Goal: Task Accomplishment & Management: Manage account settings

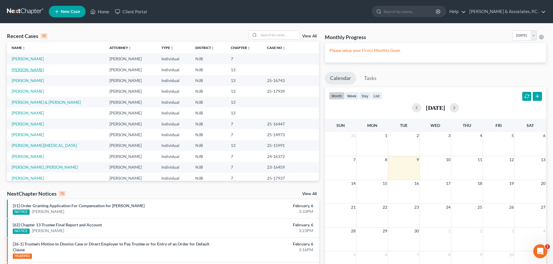
click at [23, 69] on link "[PERSON_NAME]" at bounding box center [28, 69] width 32 height 5
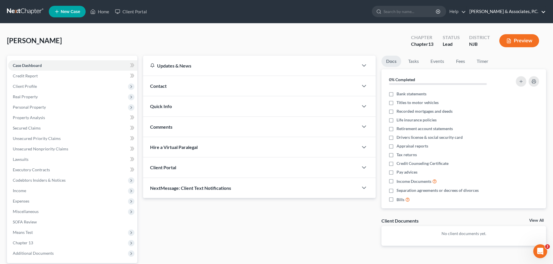
click at [528, 13] on link "[PERSON_NAME] & Associates, P.C." at bounding box center [505, 11] width 79 height 10
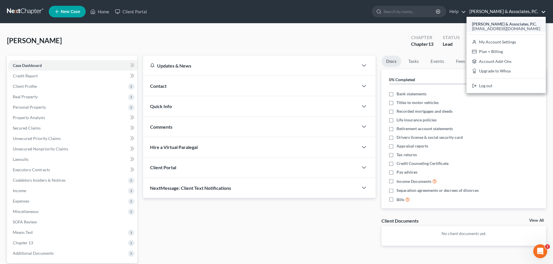
click at [512, 28] on span "[EMAIL_ADDRESS][DOMAIN_NAME]" at bounding box center [506, 28] width 68 height 5
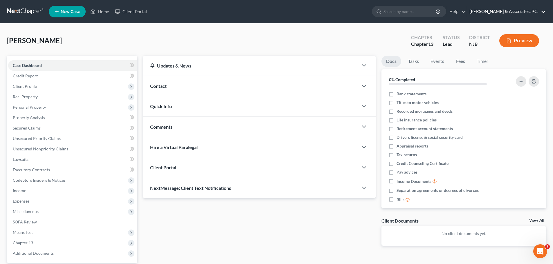
click at [527, 15] on link "[PERSON_NAME] & Associates, P.C." at bounding box center [505, 11] width 79 height 10
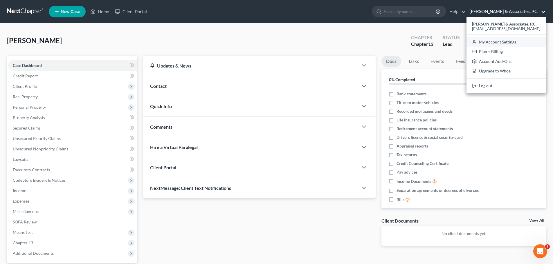
click at [504, 42] on link "My Account Settings" at bounding box center [505, 42] width 79 height 10
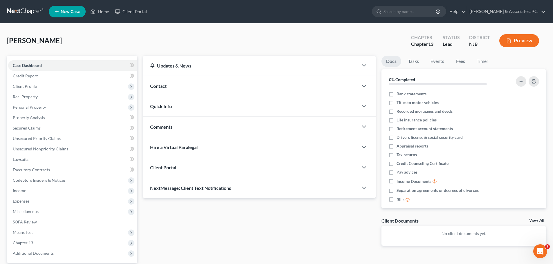
select select "24"
select select "33"
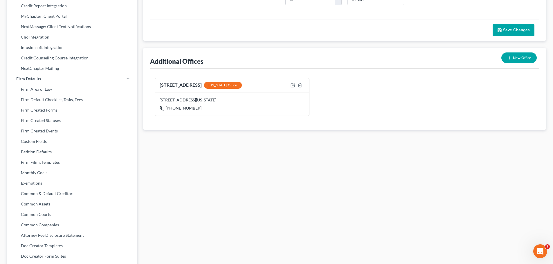
scroll to position [89, 0]
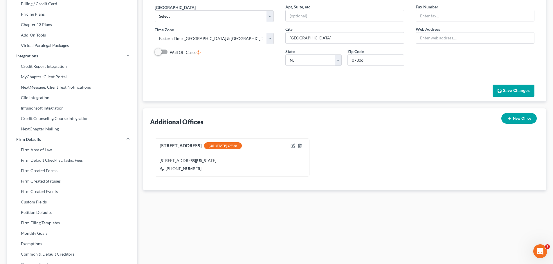
click at [519, 87] on button "Save Changes" at bounding box center [513, 91] width 42 height 12
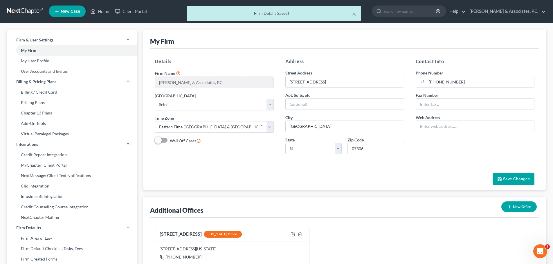
scroll to position [0, 0]
click at [519, 11] on div "× Firm Details Saved!" at bounding box center [273, 15] width 553 height 18
click at [542, 12] on div "× Firm Details Saved!" at bounding box center [273, 15] width 553 height 18
click at [546, 11] on div "× Firm Details Saved!" at bounding box center [273, 15] width 553 height 18
click at [516, 11] on div "× Firm Details Saved!" at bounding box center [273, 15] width 553 height 18
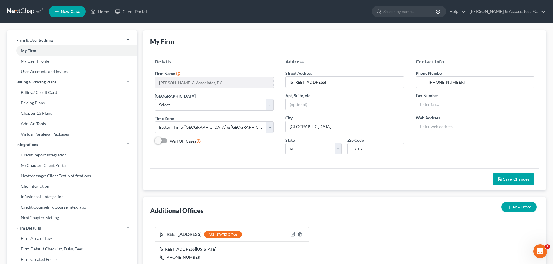
click at [462, 220] on div "521 Fifth Avenue New York Office 521 Fifth Avenue Suite 3010, 30th Floor, New Y…" at bounding box center [344, 248] width 389 height 61
click at [514, 10] on link "[PERSON_NAME] & Associates, P.C." at bounding box center [505, 11] width 79 height 10
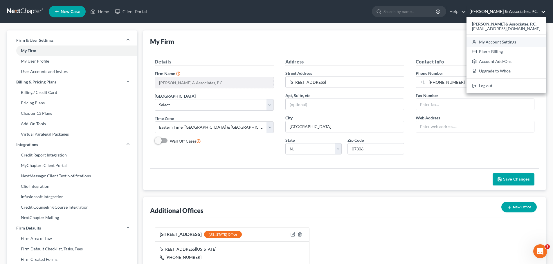
click at [526, 43] on link "My Account Settings" at bounding box center [505, 42] width 79 height 10
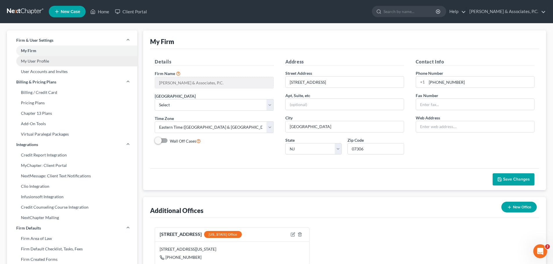
click at [43, 61] on link "My User Profile" at bounding box center [72, 61] width 130 height 10
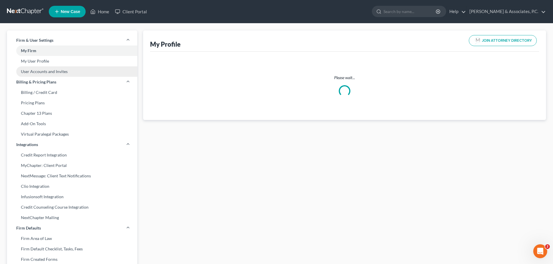
select select "35"
select select "53"
select select "attorney"
select select "0"
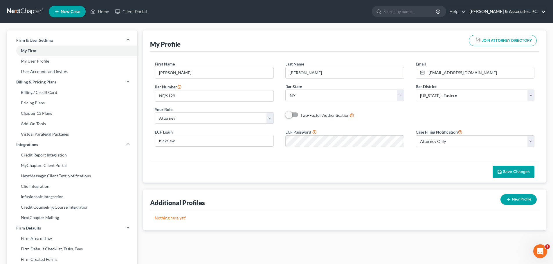
click at [532, 11] on link "[PERSON_NAME] & Associates, P.C." at bounding box center [505, 11] width 79 height 10
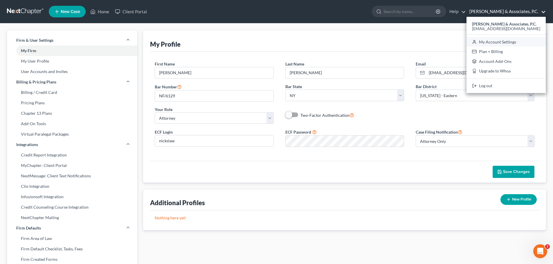
click at [517, 43] on link "My Account Settings" at bounding box center [505, 42] width 79 height 10
select select "51"
select select "24"
select select "33"
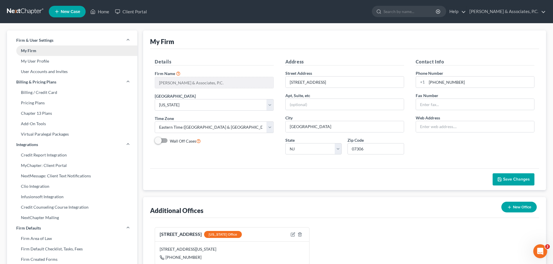
click at [24, 52] on link "My Firm" at bounding box center [72, 51] width 130 height 10
click at [32, 63] on link "My User Profile" at bounding box center [72, 61] width 130 height 10
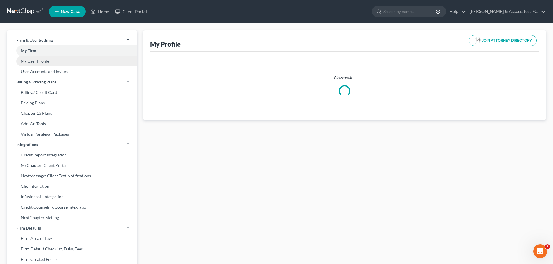
select select "35"
select select "53"
select select "attorney"
select select "0"
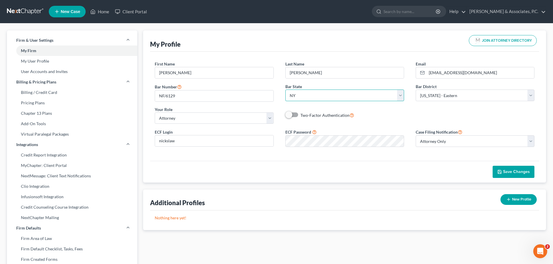
click at [404, 95] on select "State AL AK AR AZ CA CO CT DE DC FL GA GU HI ID IL IN IA KS KY LA ME MD MA MI M…" at bounding box center [344, 96] width 119 height 12
select select "33"
click at [285, 90] on select "State AL AK AR AZ CA CO CT DE DC FL GA GU HI ID IL IN IA KS KY LA ME MD MA MI M…" at bounding box center [344, 96] width 119 height 12
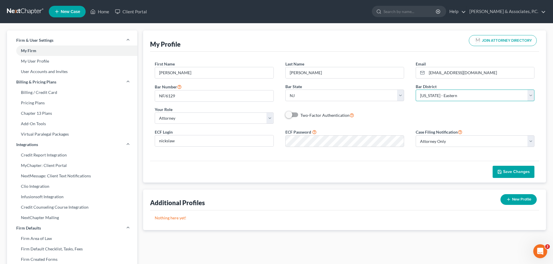
click at [484, 96] on select "Select Alabama - Middle Alabama - Northern Alabama - Southern Alaska Arizona Ar…" at bounding box center [475, 96] width 119 height 12
select select "51"
click at [416, 90] on select "Select Alabama - Middle Alabama - Northern Alabama - Southern Alaska Arizona Ar…" at bounding box center [475, 96] width 119 height 12
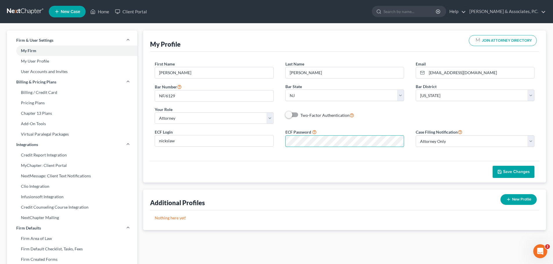
click at [251, 133] on div "ECF Login nickslaw ECF Password Case Filing Notification Select Attorney Only A…" at bounding box center [344, 140] width 391 height 23
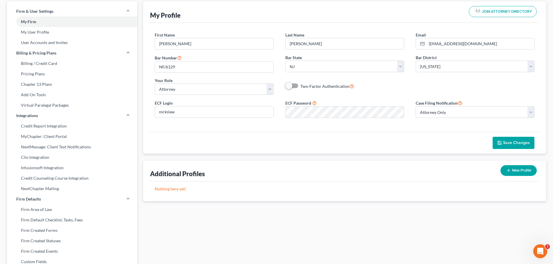
click at [512, 145] on span "Save Changes" at bounding box center [516, 142] width 27 height 5
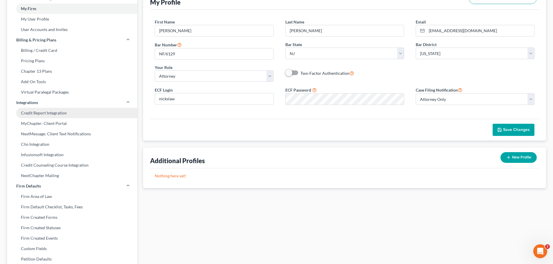
scroll to position [0, 0]
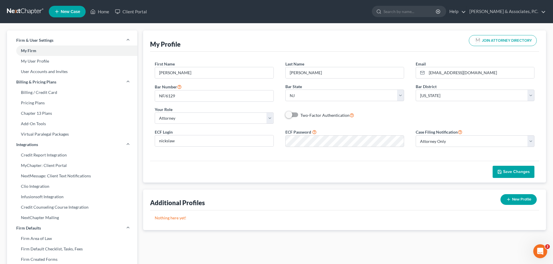
drag, startPoint x: 24, startPoint y: 10, endPoint x: 27, endPoint y: 14, distance: 4.9
click at [24, 10] on link at bounding box center [25, 11] width 37 height 10
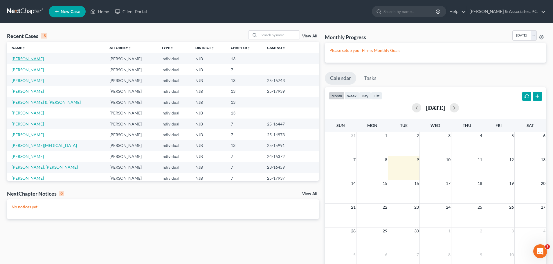
click at [22, 58] on link "[PERSON_NAME]" at bounding box center [28, 58] width 32 height 5
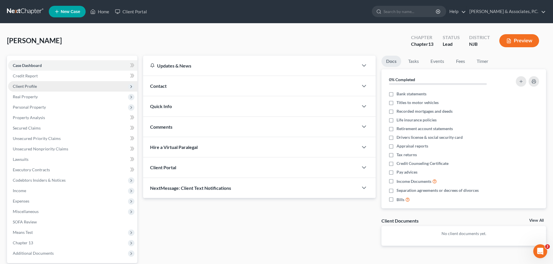
click at [45, 86] on span "Client Profile" at bounding box center [72, 86] width 129 height 10
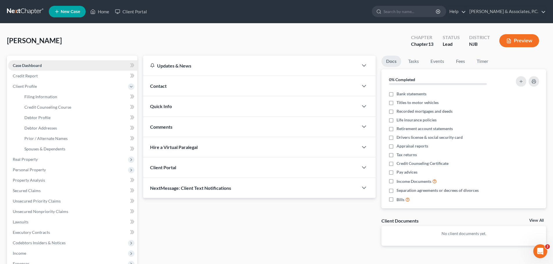
click at [36, 66] on span "Case Dashboard" at bounding box center [27, 65] width 29 height 5
click at [24, 8] on link at bounding box center [25, 11] width 37 height 10
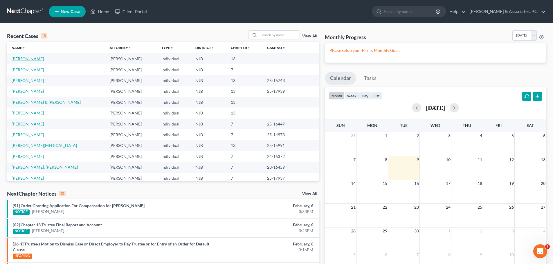
click at [28, 58] on link "[PERSON_NAME]" at bounding box center [28, 58] width 32 height 5
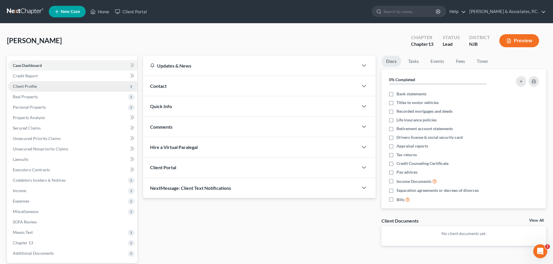
click at [34, 87] on span "Client Profile" at bounding box center [25, 86] width 24 height 5
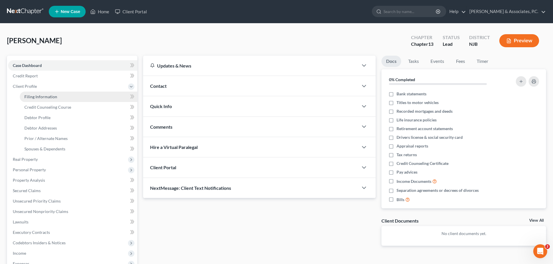
click at [57, 98] on link "Filing Information" at bounding box center [79, 97] width 118 height 10
select select "1"
select select "0"
select select "3"
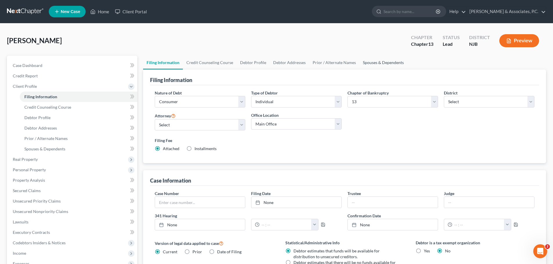
click at [365, 62] on link "Spouses & Dependents" at bounding box center [383, 63] width 48 height 14
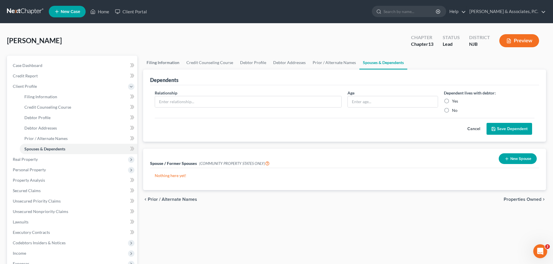
click at [166, 60] on link "Filing Information" at bounding box center [163, 63] width 40 height 14
select select "1"
select select "0"
select select "3"
select select "51"
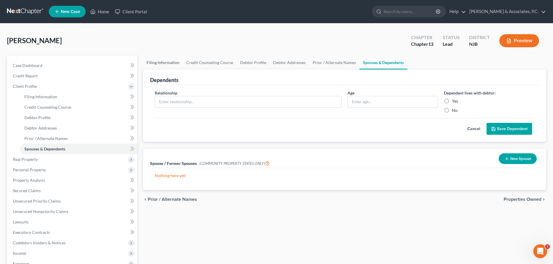
select select "0"
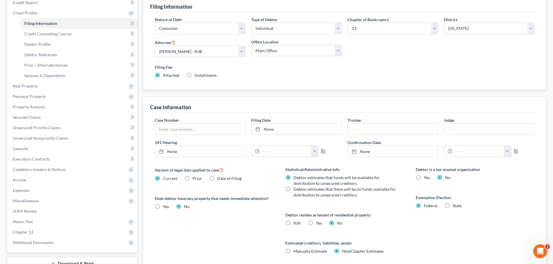
scroll to position [2, 0]
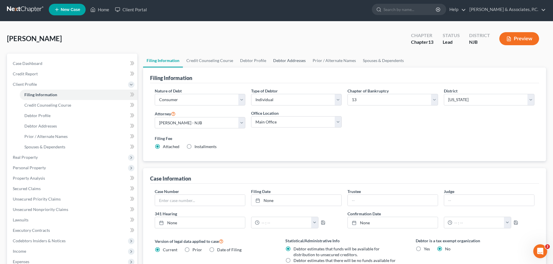
click at [290, 61] on link "Debtor Addresses" at bounding box center [289, 61] width 39 height 14
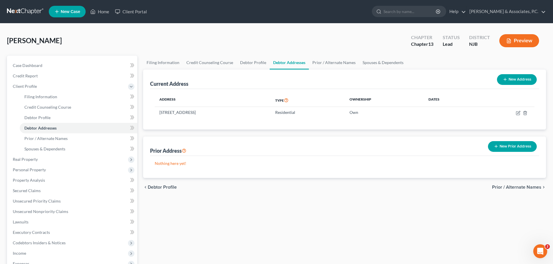
click at [518, 187] on span "Prior / Alternate Names" at bounding box center [516, 187] width 49 height 5
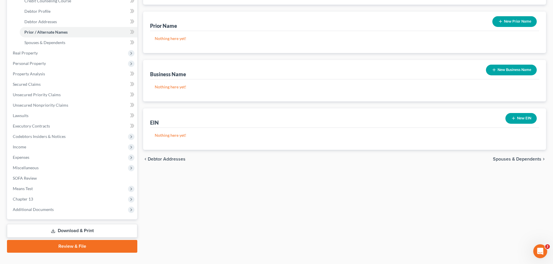
scroll to position [117, 0]
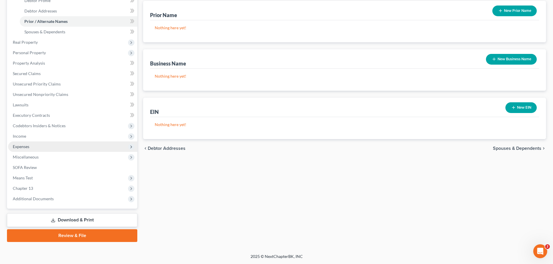
click at [34, 147] on span "Expenses" at bounding box center [72, 147] width 129 height 10
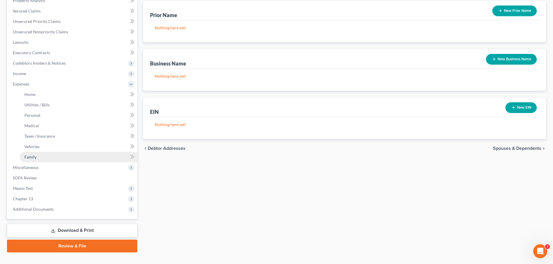
click at [34, 157] on span "Family" at bounding box center [30, 157] width 12 height 5
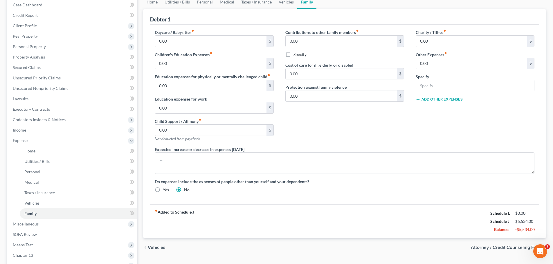
scroll to position [128, 0]
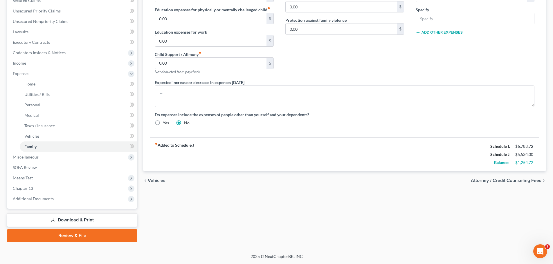
click at [506, 41] on div "Charity / Tithes fiber_manual_record 0.00 $ Other Expenses fiber_manual_record …" at bounding box center [475, 20] width 130 height 117
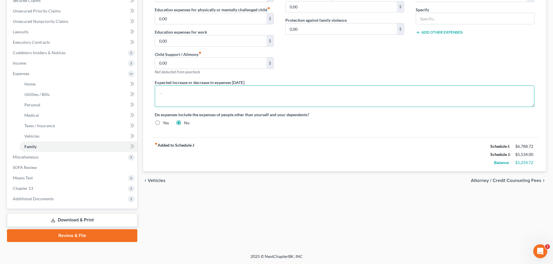
click at [521, 99] on textarea at bounding box center [345, 96] width 380 height 21
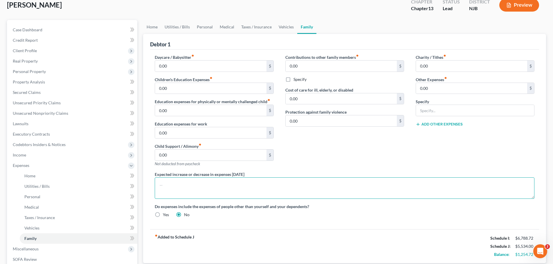
scroll to position [116, 0]
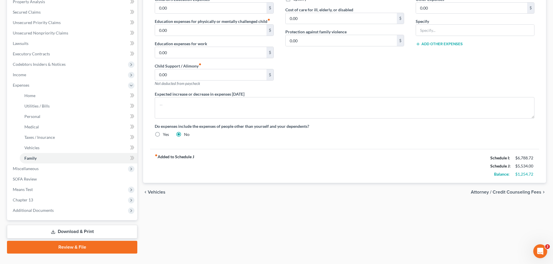
click at [497, 188] on div "chevron_left Vehicles Attorney / Credit Counseling Fees chevron_right" at bounding box center [344, 192] width 403 height 19
click at [496, 192] on span "Attorney / Credit Counseling Fees" at bounding box center [506, 192] width 71 height 5
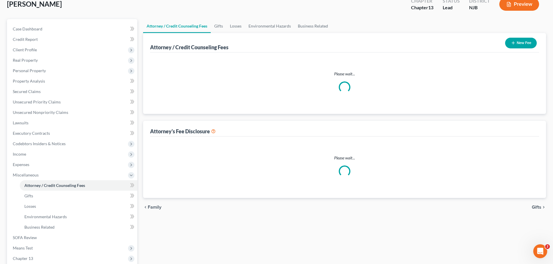
select select "0"
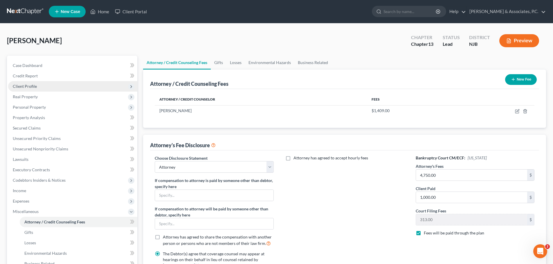
click at [36, 88] on span "Client Profile" at bounding box center [25, 86] width 24 height 5
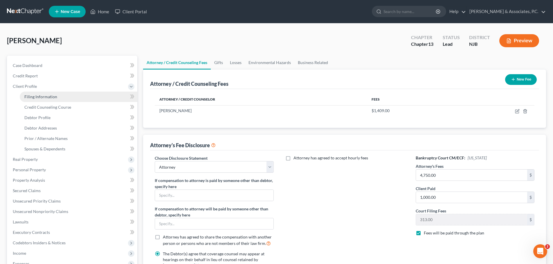
click at [57, 99] on link "Filing Information" at bounding box center [79, 97] width 118 height 10
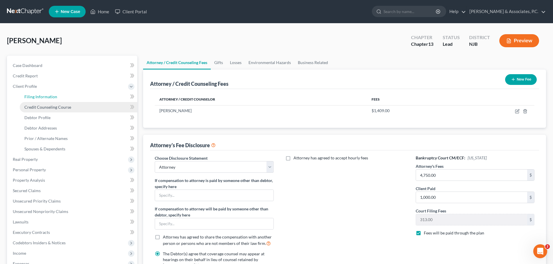
select select "1"
select select "0"
select select "3"
select select "51"
select select "0"
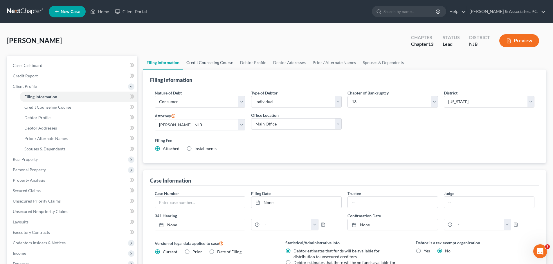
click at [205, 63] on link "Credit Counseling Course" at bounding box center [210, 63] width 54 height 14
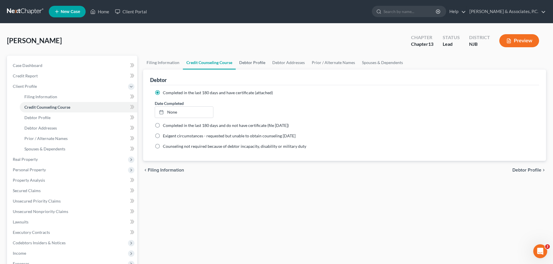
click at [244, 63] on link "Debtor Profile" at bounding box center [252, 63] width 33 height 14
select select "0"
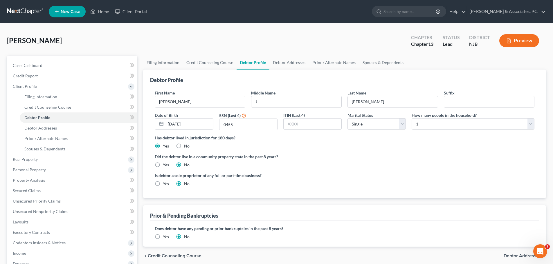
radio input "true"
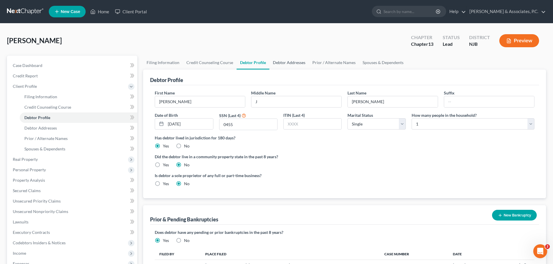
click at [293, 64] on link "Debtor Addresses" at bounding box center [288, 63] width 39 height 14
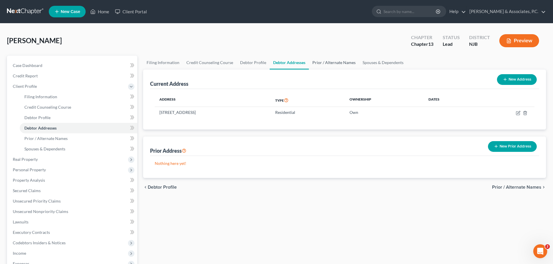
drag, startPoint x: 320, startPoint y: 64, endPoint x: 336, endPoint y: 64, distance: 16.3
click at [320, 64] on link "Prior / Alternate Names" at bounding box center [334, 63] width 50 height 14
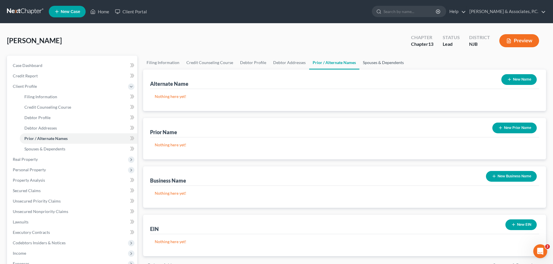
click at [362, 63] on link "Spouses & Dependents" at bounding box center [383, 63] width 48 height 14
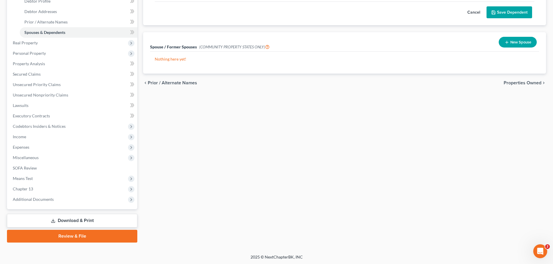
scroll to position [117, 0]
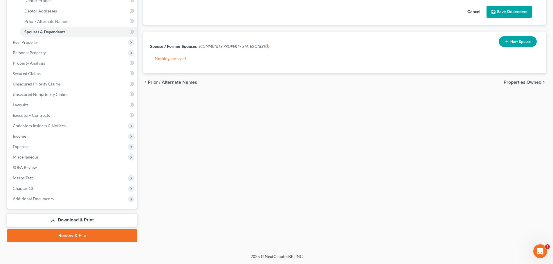
click at [517, 79] on div "chevron_left Prior / Alternate Names Properties Owned chevron_right" at bounding box center [344, 82] width 403 height 19
click at [517, 84] on span "Properties Owned" at bounding box center [522, 82] width 38 height 5
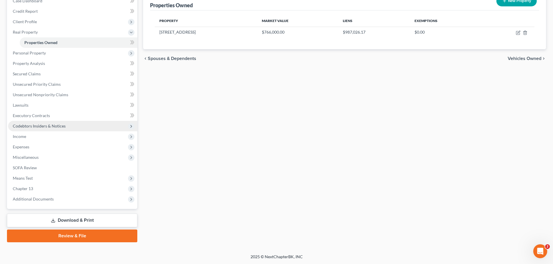
scroll to position [65, 0]
click at [93, 237] on link "Review & File" at bounding box center [72, 236] width 130 height 13
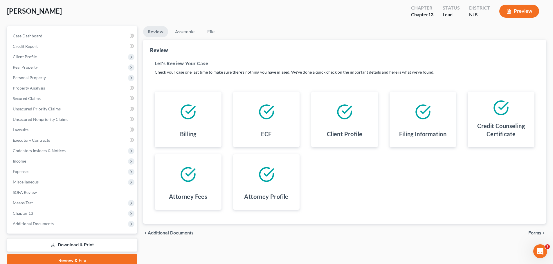
scroll to position [55, 0]
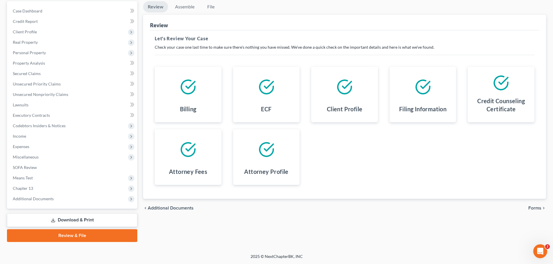
drag, startPoint x: 536, startPoint y: 210, endPoint x: 526, endPoint y: 205, distance: 11.4
click at [536, 210] on span "Forms" at bounding box center [534, 208] width 13 height 5
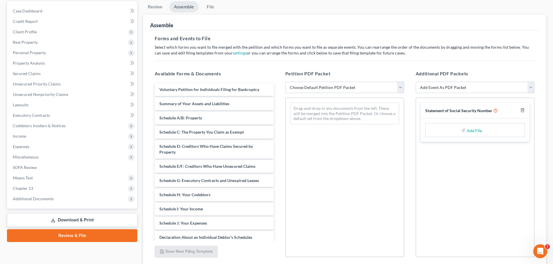
click at [400, 91] on select "Choose Default Petition PDF Packet Complete Bankruptcy Petition (all forms and …" at bounding box center [344, 88] width 119 height 12
select select "0"
click at [285, 82] on select "Choose Default Petition PDF Packet Complete Bankruptcy Petition (all forms and …" at bounding box center [344, 88] width 119 height 12
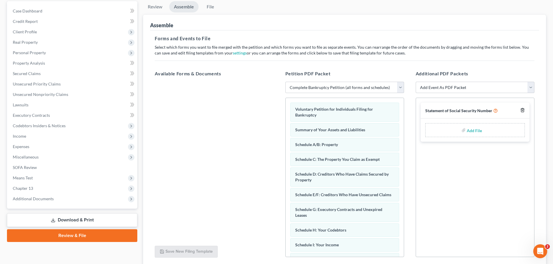
click at [523, 109] on icon "button" at bounding box center [522, 110] width 5 height 5
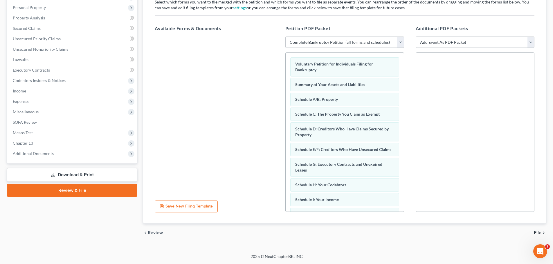
scroll to position [164, 0]
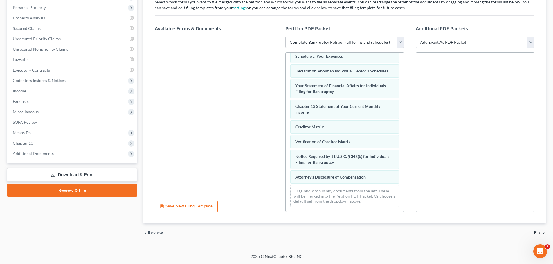
click at [537, 232] on span "File" at bounding box center [538, 233] width 8 height 5
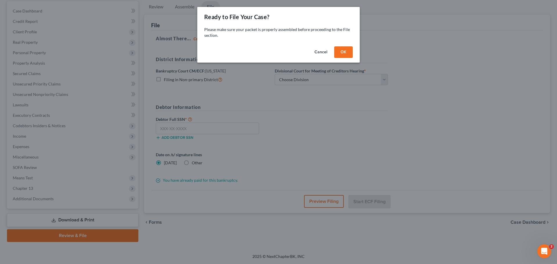
click at [344, 55] on button "OK" at bounding box center [343, 52] width 19 height 12
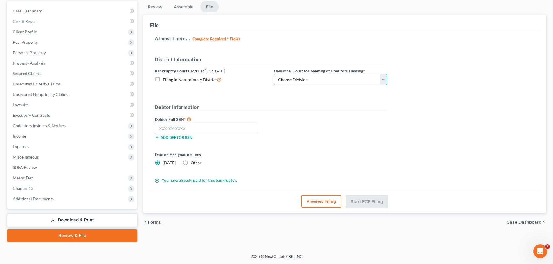
click at [336, 81] on select "Choose Division Camden Camden/Trenton Newark Trenton" at bounding box center [330, 80] width 113 height 12
select select "2"
click at [274, 74] on select "Choose Division Camden Camden/Trenton Newark Trenton" at bounding box center [330, 80] width 113 height 12
click at [207, 132] on input "text" at bounding box center [206, 129] width 103 height 12
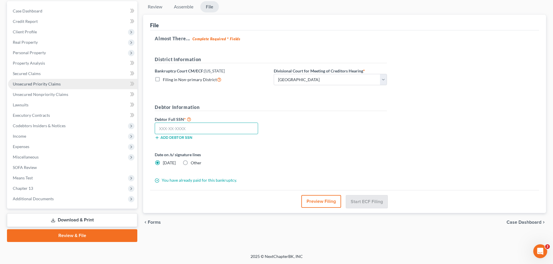
scroll to position [0, 0]
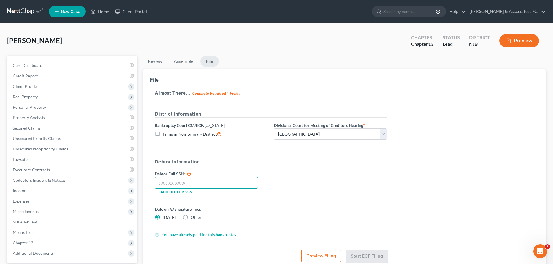
click at [224, 184] on input "text" at bounding box center [206, 183] width 103 height 12
type input "580-19-0455"
click at [191, 217] on label "Other" at bounding box center [196, 218] width 11 height 6
click at [193, 217] on input "Other" at bounding box center [195, 217] width 4 height 4
radio input "true"
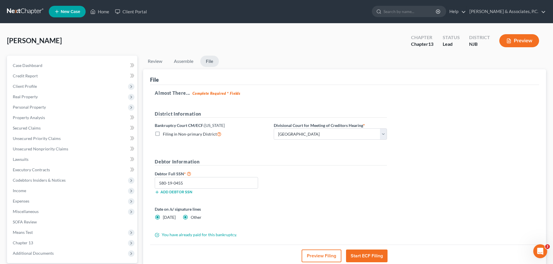
radio input "false"
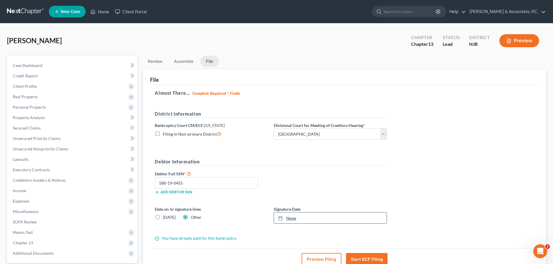
type input "9/9/2025"
click at [281, 220] on icon at bounding box center [280, 218] width 5 height 5
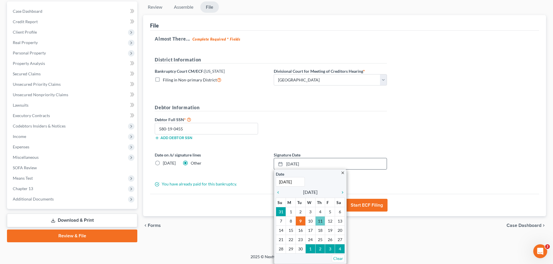
scroll to position [55, 0]
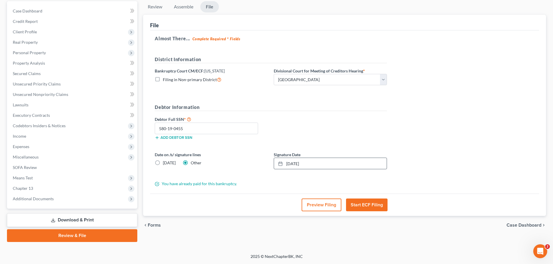
click at [382, 134] on div "Debtor Full SSN * 580-19-0455 Add debtor SSN" at bounding box center [271, 130] width 238 height 29
click at [377, 205] on button "Start ECF Filing" at bounding box center [366, 205] width 41 height 13
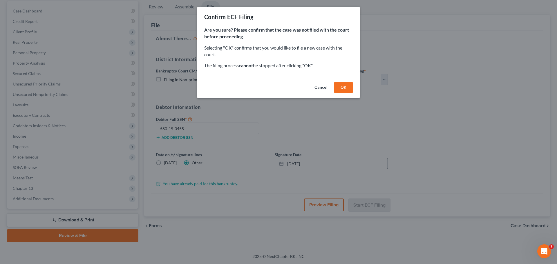
click at [348, 90] on button "OK" at bounding box center [343, 88] width 19 height 12
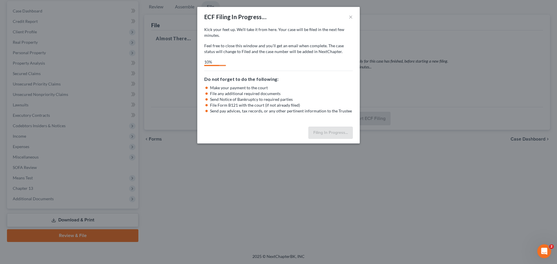
select select "2"
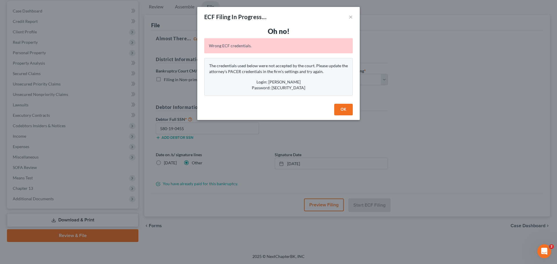
click at [343, 111] on button "OK" at bounding box center [343, 110] width 19 height 12
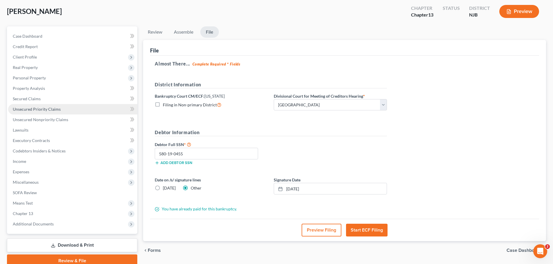
scroll to position [0, 0]
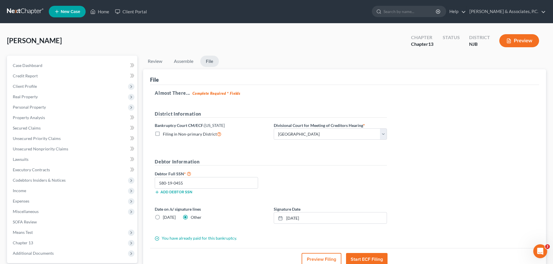
click at [20, 13] on link at bounding box center [25, 11] width 37 height 10
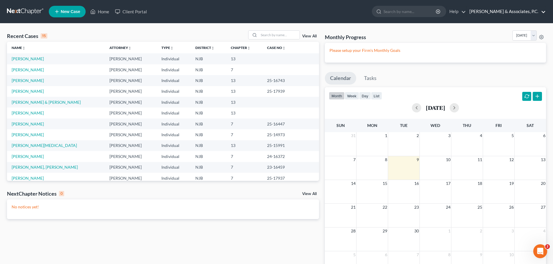
click at [523, 11] on link "[PERSON_NAME] & Associates, P.C." at bounding box center [505, 11] width 79 height 10
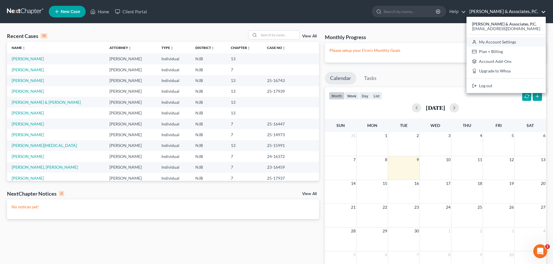
click at [528, 41] on link "My Account Settings" at bounding box center [505, 42] width 79 height 10
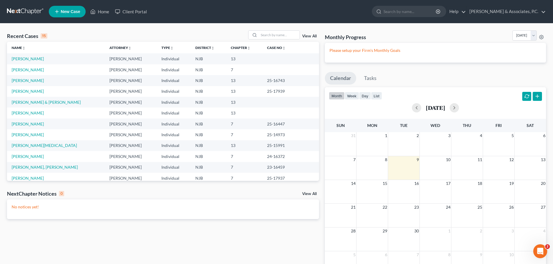
select select "24"
select select "33"
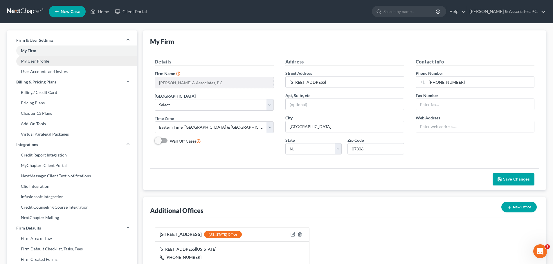
click at [35, 63] on link "My User Profile" at bounding box center [72, 61] width 130 height 10
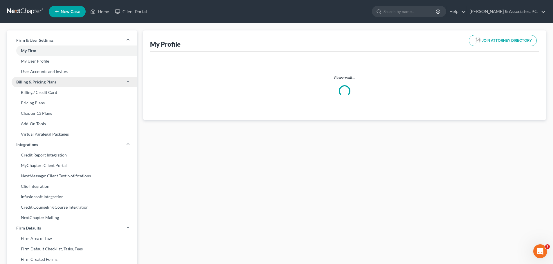
select select "33"
select select "51"
select select "attorney"
select select "0"
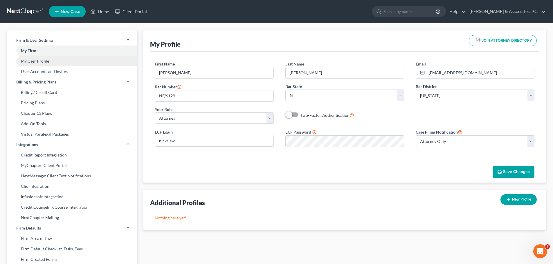
click at [43, 62] on link "My User Profile" at bounding box center [72, 61] width 130 height 10
click at [518, 171] on span "Save Changes" at bounding box center [516, 171] width 27 height 5
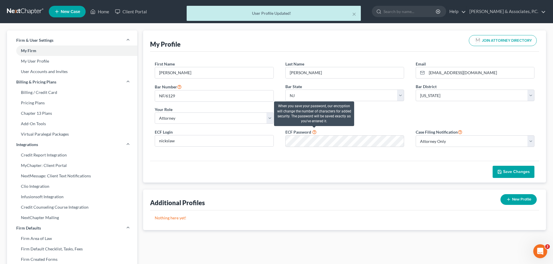
click at [313, 132] on icon at bounding box center [314, 132] width 5 height 6
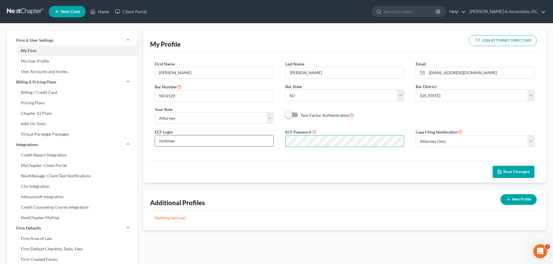
click at [266, 141] on div "ECF Login nickslaw ECF Password Case Filing Notification Select Attorney Only A…" at bounding box center [344, 140] width 391 height 23
click at [520, 174] on span "Save Changes" at bounding box center [516, 171] width 27 height 5
click at [25, 9] on link at bounding box center [25, 11] width 37 height 10
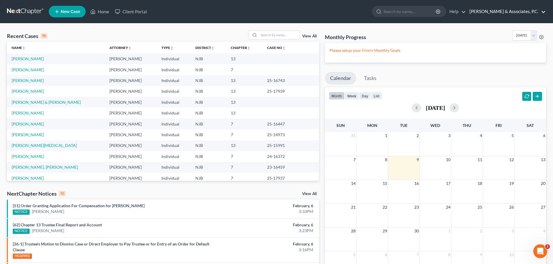
click at [513, 10] on link "[PERSON_NAME] & Associates, P.C." at bounding box center [505, 11] width 79 height 10
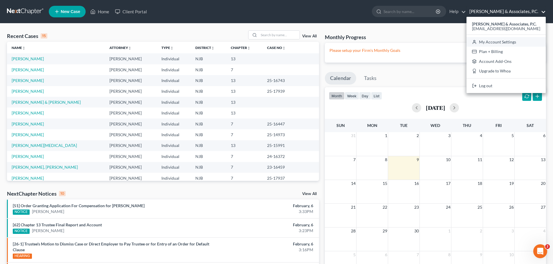
click at [515, 42] on link "My Account Settings" at bounding box center [505, 42] width 79 height 10
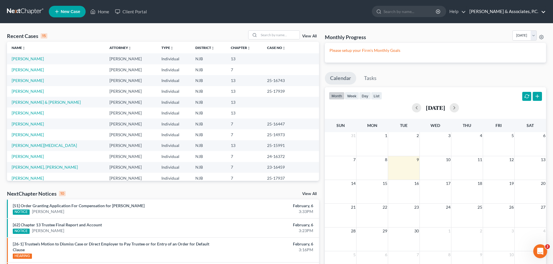
click at [517, 13] on link "[PERSON_NAME] & Associates, P.C." at bounding box center [505, 11] width 79 height 10
select select "24"
select select "33"
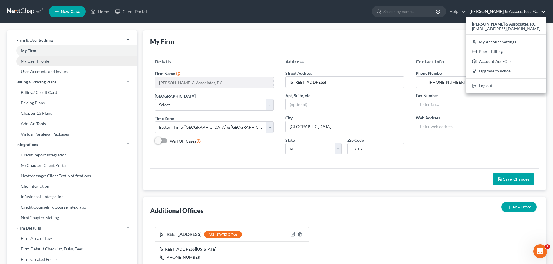
click at [39, 61] on link "My User Profile" at bounding box center [72, 61] width 130 height 10
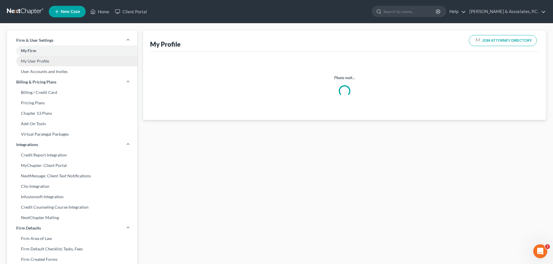
select select "33"
select select "51"
select select "attorney"
select select "0"
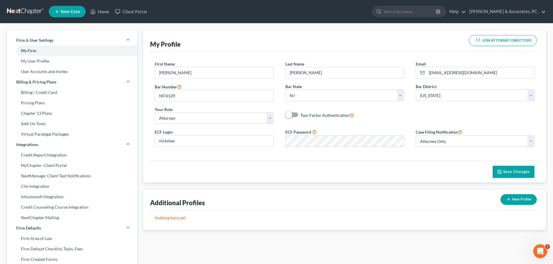
click at [515, 200] on button "New Profile" at bounding box center [518, 199] width 36 height 11
select select "51"
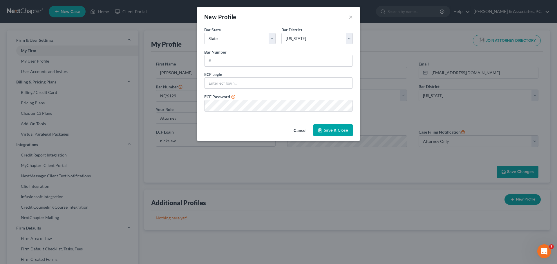
click at [302, 132] on button "Cancel" at bounding box center [300, 131] width 22 height 12
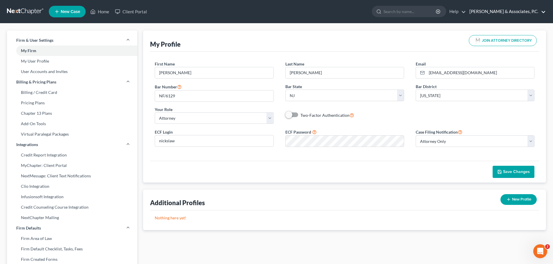
click at [531, 12] on link "[PERSON_NAME] & Associates, P.C." at bounding box center [505, 11] width 79 height 10
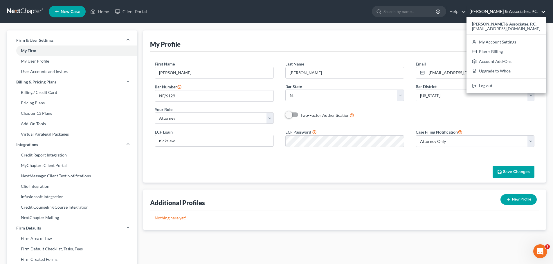
click at [291, 16] on ul "New Case Home Client Portal - No Result - See all results Or Press Enter... Hel…" at bounding box center [297, 11] width 497 height 15
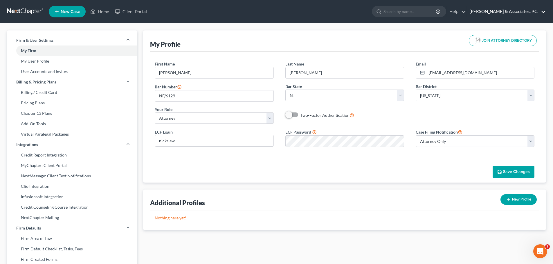
click at [511, 10] on link "[PERSON_NAME] & Associates, P.C." at bounding box center [505, 11] width 79 height 10
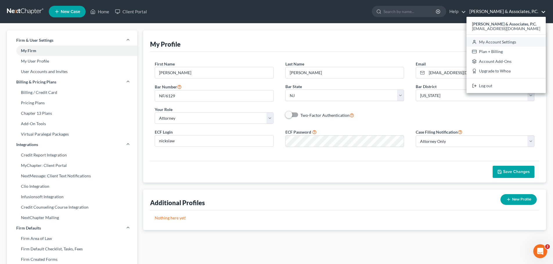
click at [522, 43] on link "My Account Settings" at bounding box center [505, 42] width 79 height 10
select select "51"
select select "24"
select select "33"
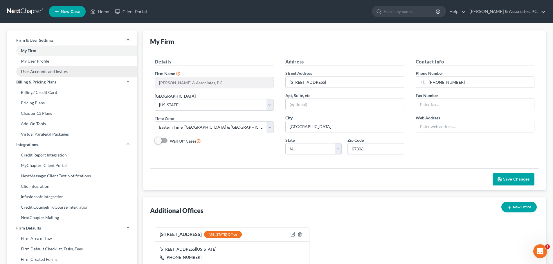
click at [66, 73] on link "User Accounts and Invites" at bounding box center [72, 71] width 130 height 10
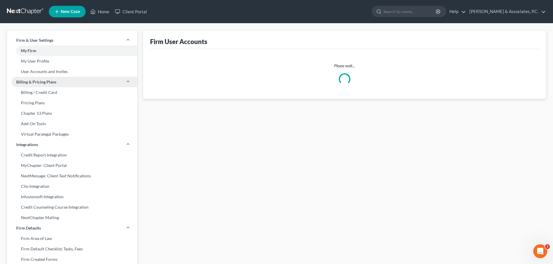
select select "1"
select select "0"
select select "2"
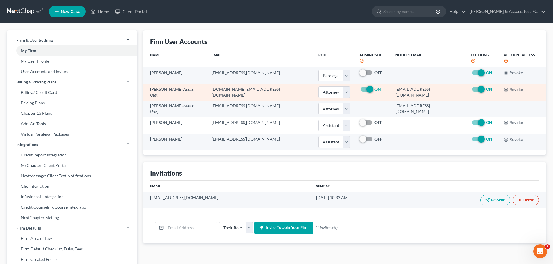
click at [374, 86] on label "ON" at bounding box center [377, 89] width 6 height 6
click at [377, 86] on input "ON" at bounding box center [379, 88] width 4 height 4
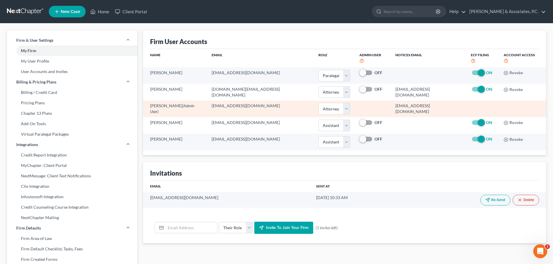
click at [357, 103] on td at bounding box center [373, 109] width 36 height 17
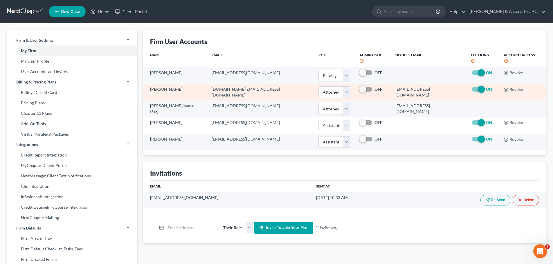
click at [374, 86] on label "OFF" at bounding box center [378, 89] width 8 height 6
click at [377, 86] on input "OFF" at bounding box center [379, 88] width 4 height 4
checkbox input "true"
click at [333, 88] on select "Select Attorney Paralegal Assistant" at bounding box center [334, 92] width 32 height 12
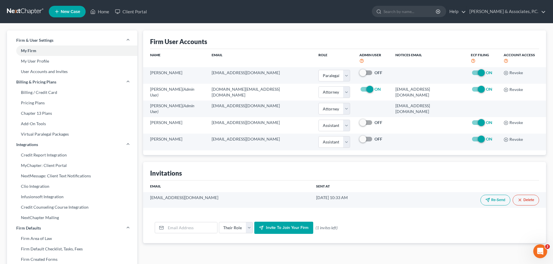
click at [28, 12] on link at bounding box center [25, 11] width 37 height 10
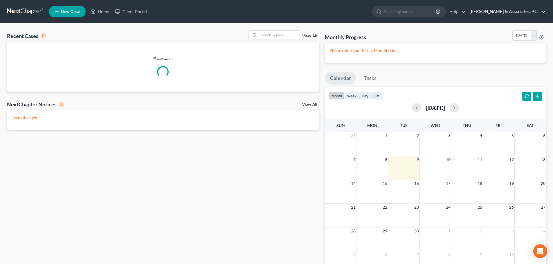
click at [543, 13] on link "[PERSON_NAME] & Associates, P.C." at bounding box center [505, 11] width 79 height 10
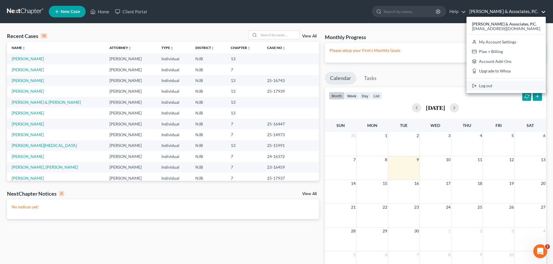
click at [504, 86] on link "Log out" at bounding box center [505, 86] width 79 height 10
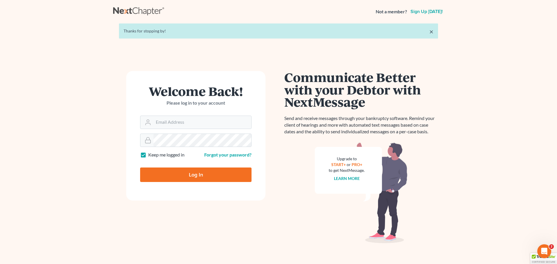
click at [148, 155] on label "Keep me logged in" at bounding box center [166, 155] width 36 height 7
click at [151, 155] on input "Keep me logged in" at bounding box center [153, 154] width 4 height 4
checkbox input "false"
drag, startPoint x: 192, startPoint y: 121, endPoint x: 198, endPoint y: 117, distance: 7.0
click at [192, 121] on input "Email Address" at bounding box center [203, 122] width 98 height 13
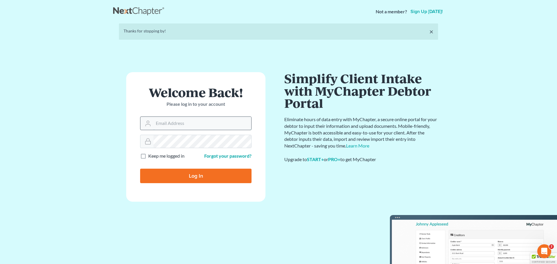
type input "[DOMAIN_NAME][EMAIL_ADDRESS][DOMAIN_NAME]"
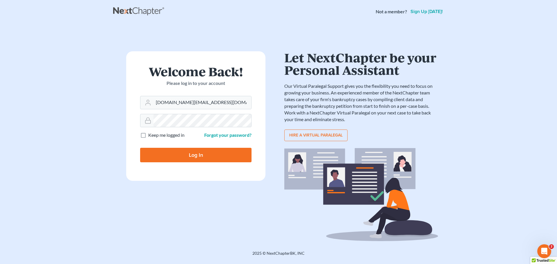
click at [210, 156] on input "Log In" at bounding box center [195, 155] width 111 height 15
type input "Thinking..."
